Goal: Check status: Check status

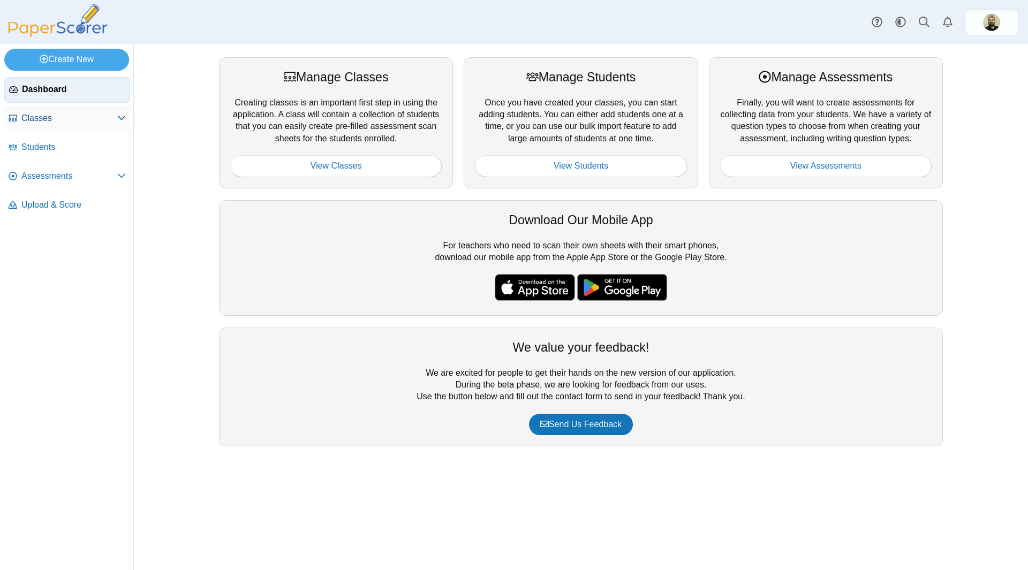
click at [40, 117] on span "Classes" at bounding box center [69, 118] width 96 height 12
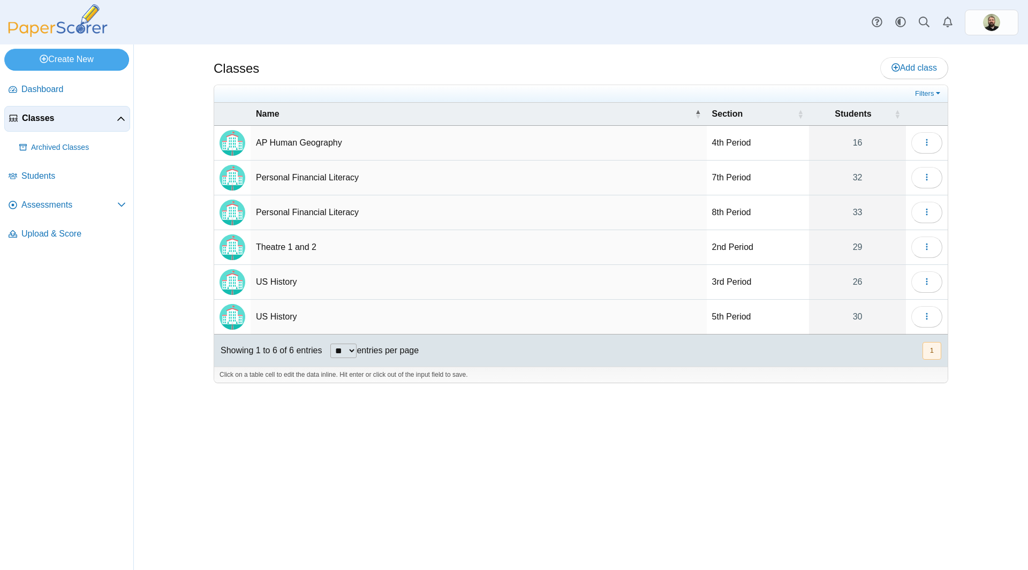
click at [617, 177] on td "Personal Financial Literacy" at bounding box center [479, 178] width 456 height 35
click at [933, 176] on button "button" at bounding box center [927, 177] width 31 height 21
click at [43, 206] on span "Assessments" at bounding box center [69, 205] width 96 height 12
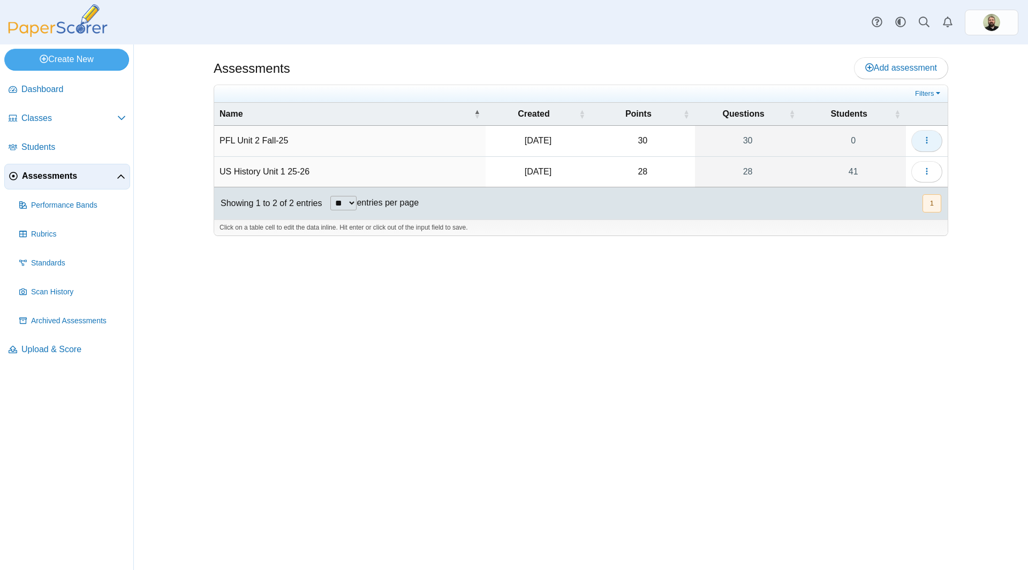
click at [930, 142] on icon "button" at bounding box center [927, 140] width 9 height 9
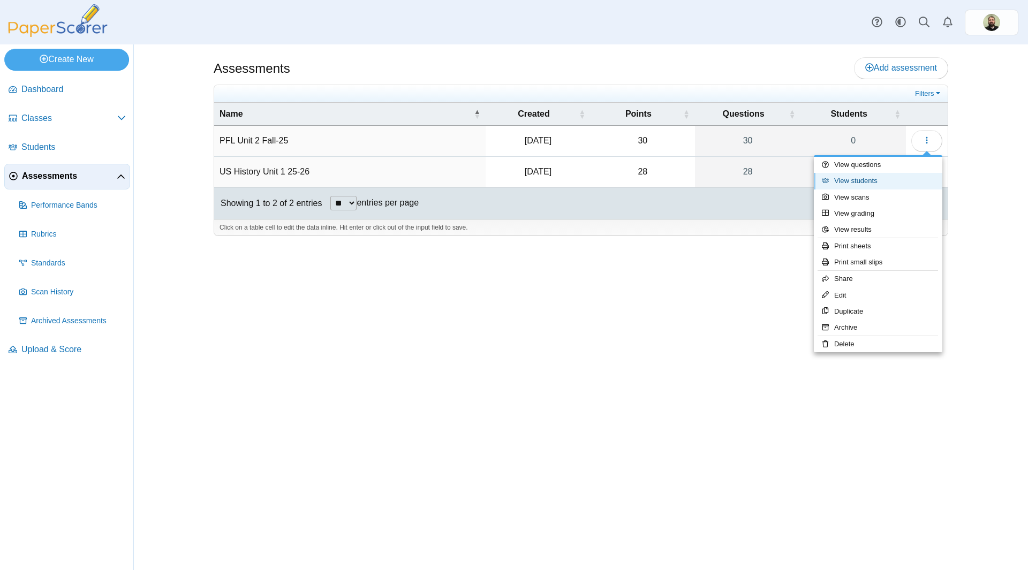
click at [863, 183] on link "View students" at bounding box center [878, 181] width 129 height 16
